Goal: Task Accomplishment & Management: Manage account settings

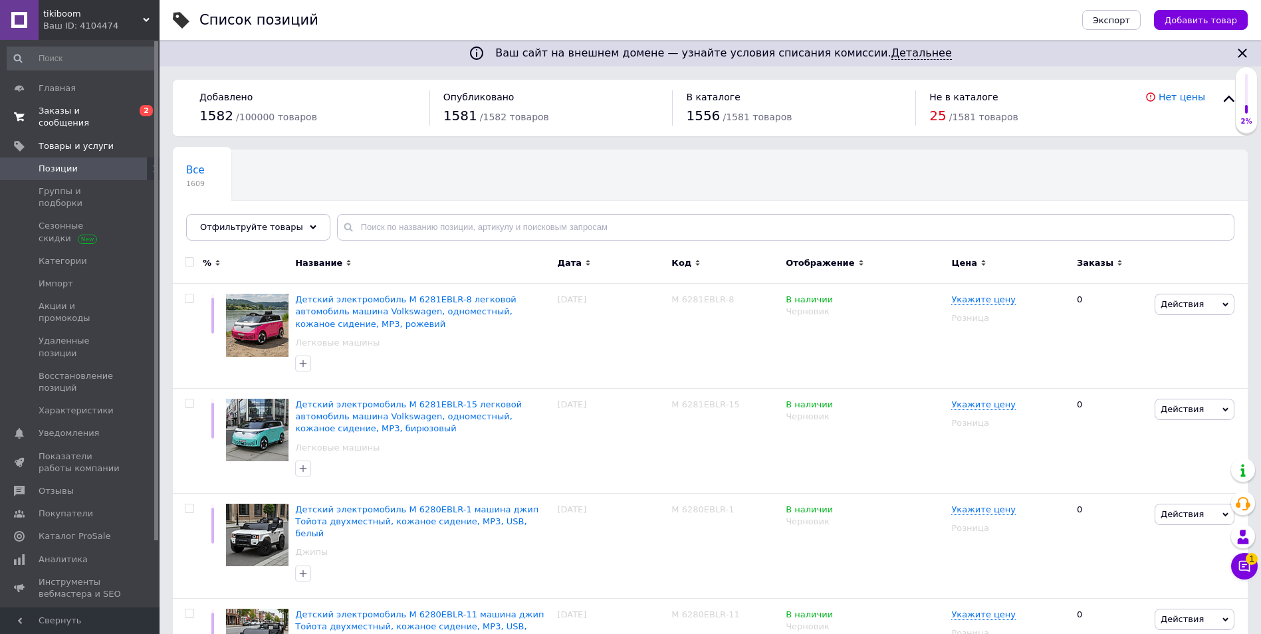
click at [80, 111] on span "Заказы и сообщения" at bounding box center [81, 117] width 84 height 24
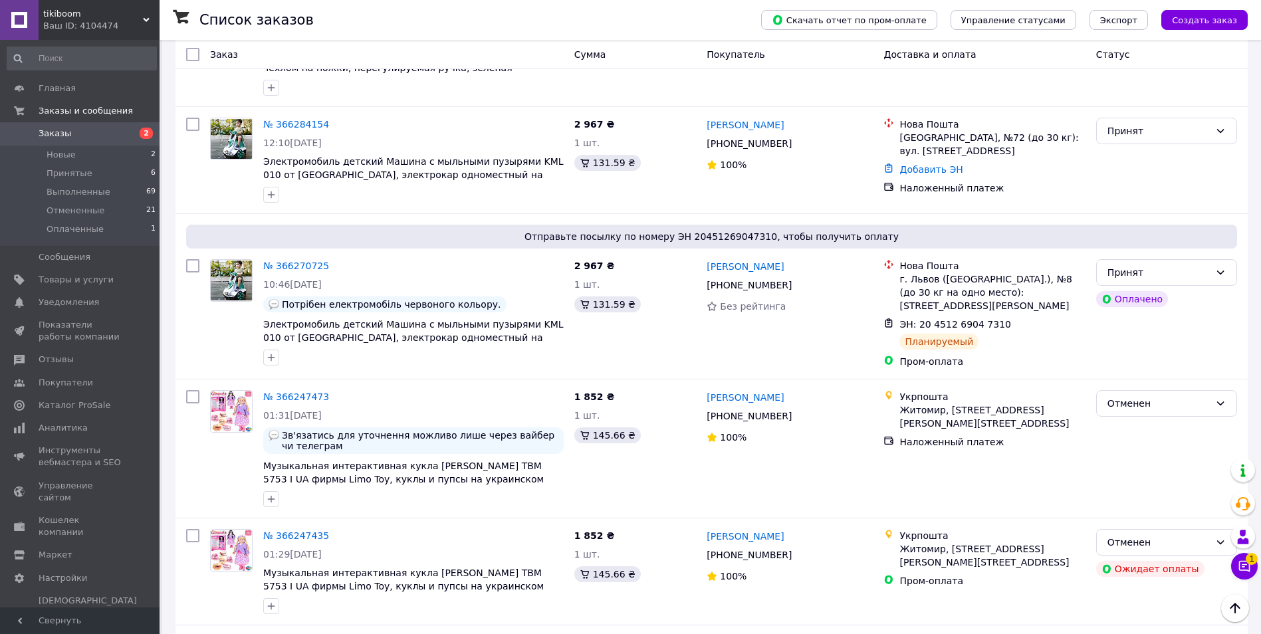
scroll to position [532, 0]
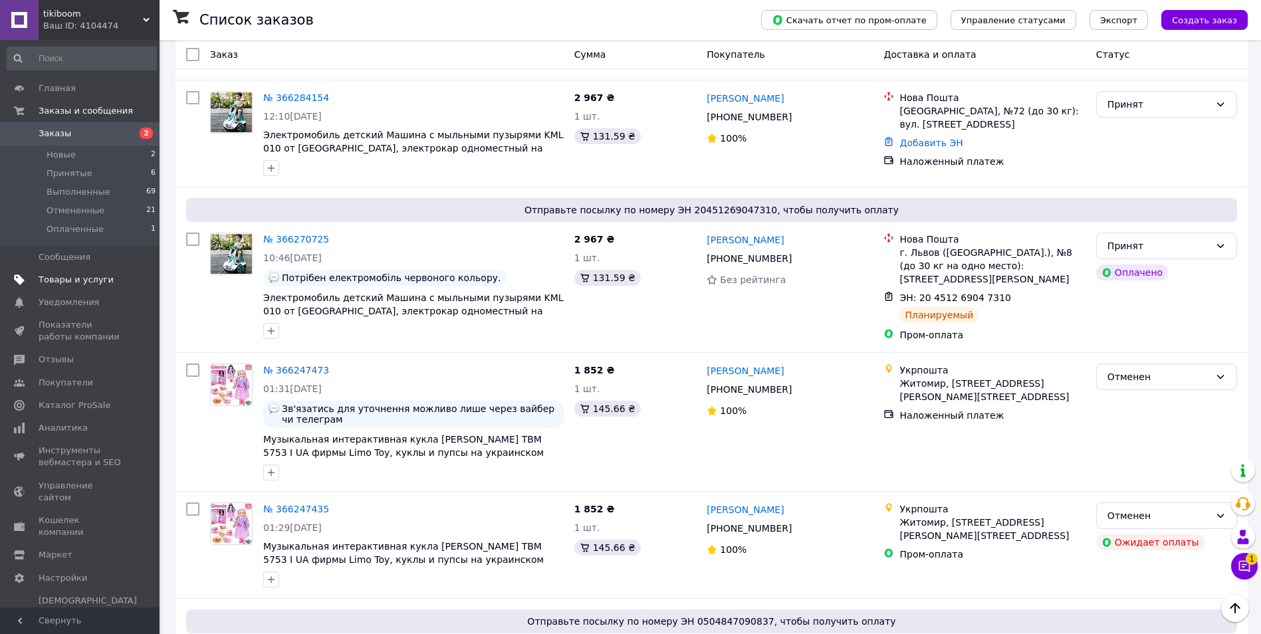
click at [76, 276] on span "Товары и услуги" at bounding box center [76, 280] width 75 height 12
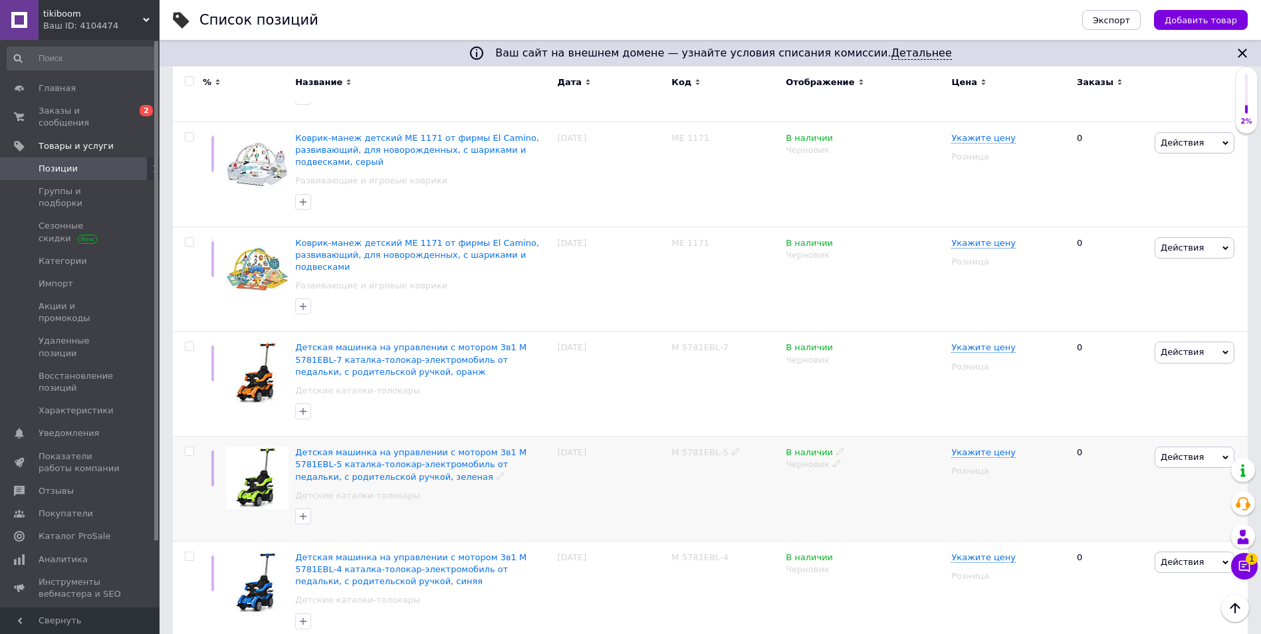
scroll to position [1705, 0]
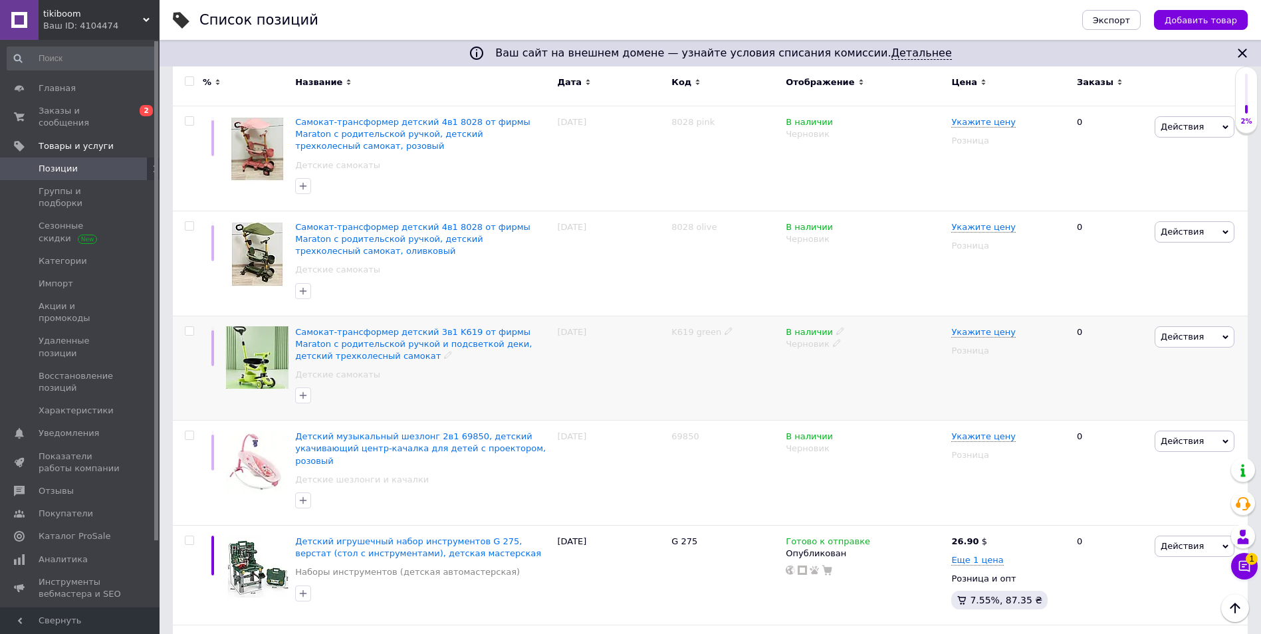
scroll to position [312, 0]
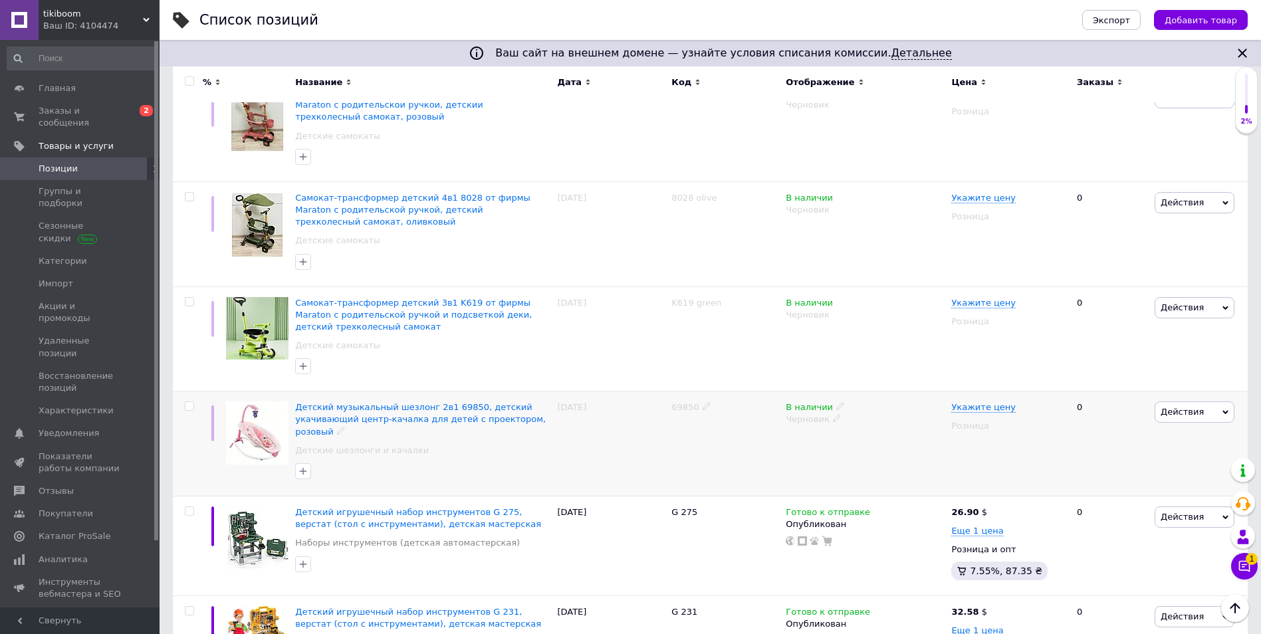
click at [1224, 402] on span "Действия" at bounding box center [1195, 412] width 80 height 21
click at [1102, 560] on li "Ярлык" at bounding box center [1139, 569] width 189 height 19
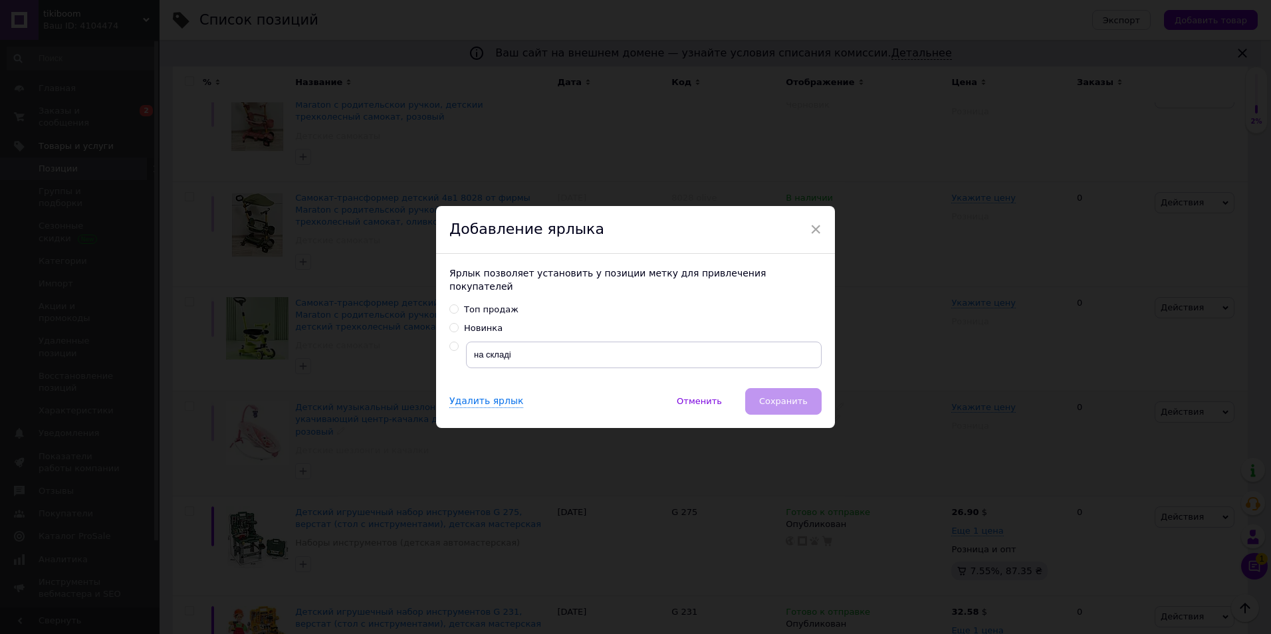
click at [450, 342] on input "radio" at bounding box center [454, 346] width 9 height 9
radio input "true"
click at [767, 396] on span "Сохранить" at bounding box center [783, 401] width 49 height 10
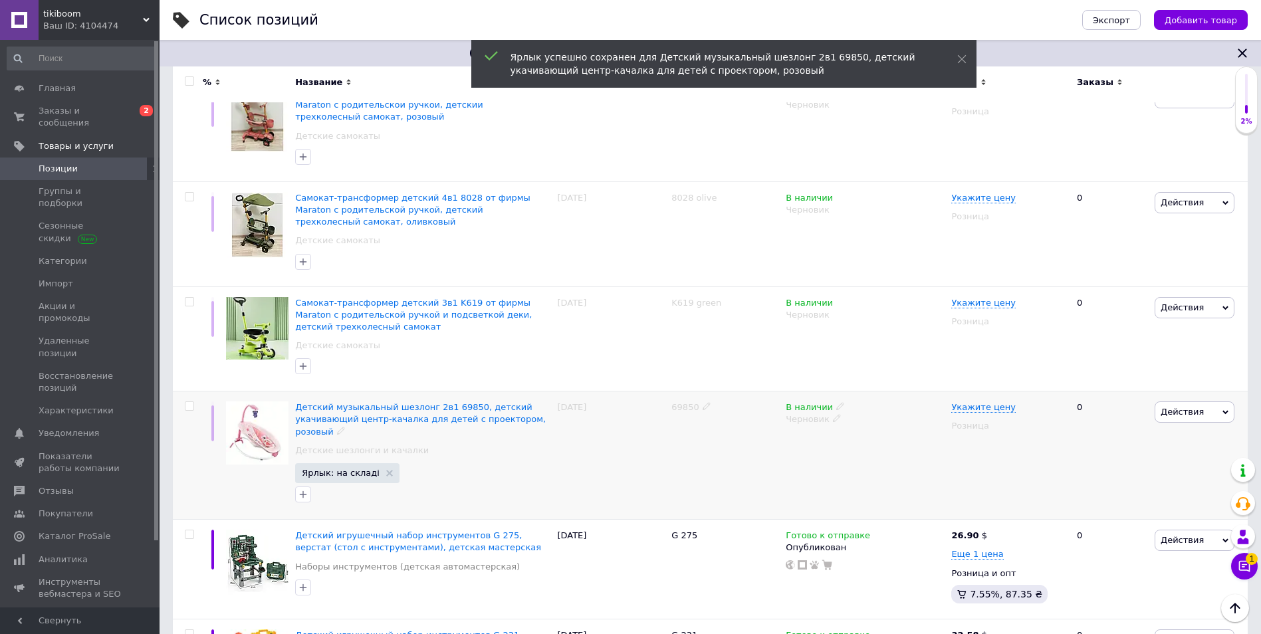
click at [1226, 410] on icon at bounding box center [1226, 413] width 6 height 6
click at [1125, 428] on li "Редактировать" at bounding box center [1139, 437] width 189 height 19
